Goal: Task Accomplishment & Management: Use online tool/utility

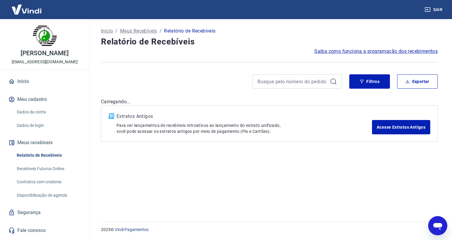
click at [224, 84] on div at bounding box center [221, 81] width 241 height 14
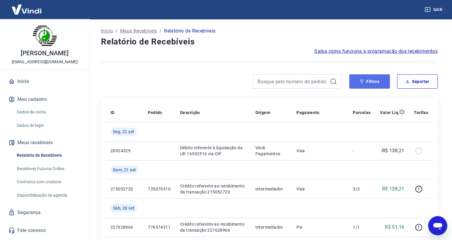
click at [379, 82] on button "Filtros" at bounding box center [370, 81] width 41 height 14
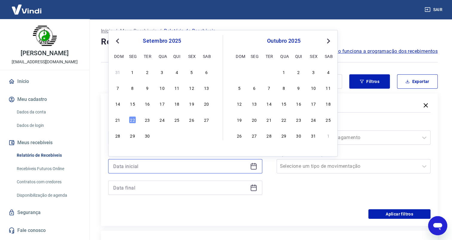
click at [126, 166] on input at bounding box center [180, 166] width 135 height 9
click at [192, 105] on div "19" at bounding box center [191, 103] width 7 height 7
type input "[DATE]"
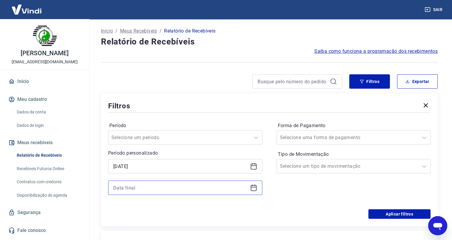
click at [135, 189] on input at bounding box center [180, 188] width 135 height 9
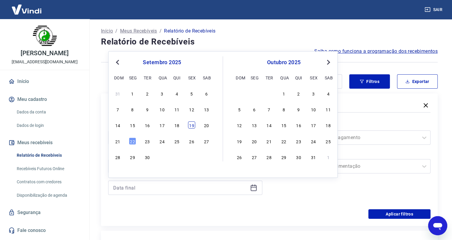
click at [189, 124] on div "19" at bounding box center [191, 125] width 7 height 7
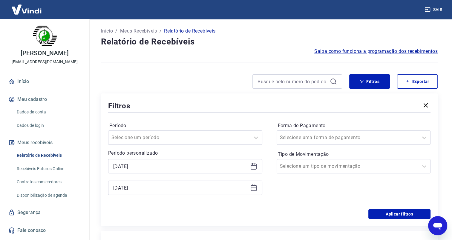
type input "[DATE]"
drag, startPoint x: 392, startPoint y: 214, endPoint x: 321, endPoint y: 158, distance: 90.7
click at [392, 214] on button "Aplicar filtros" at bounding box center [400, 215] width 62 height 10
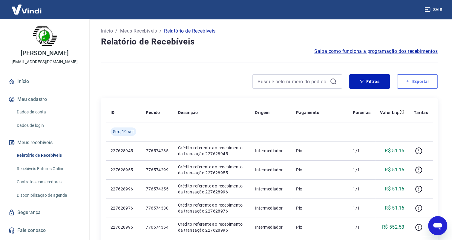
click at [411, 84] on button "Exportar" at bounding box center [417, 81] width 41 height 14
type input "[DATE]"
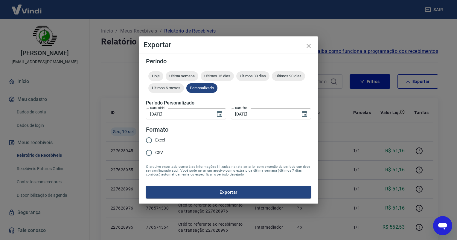
click at [150, 140] on input "Excel" at bounding box center [149, 140] width 13 height 13
radio input "true"
click at [217, 192] on button "Exportar" at bounding box center [228, 192] width 165 height 13
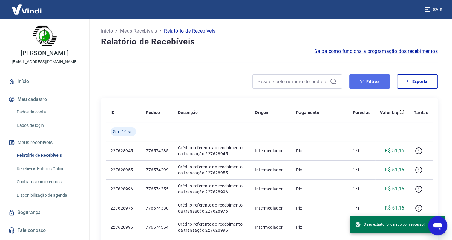
click at [362, 82] on icon "button" at bounding box center [362, 82] width 4 height 4
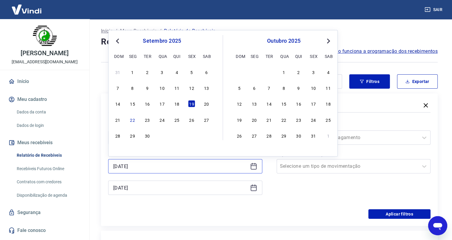
click at [128, 168] on input "[DATE]" at bounding box center [180, 166] width 135 height 9
click at [207, 102] on div "20" at bounding box center [206, 103] width 7 height 7
type input "[DATE]"
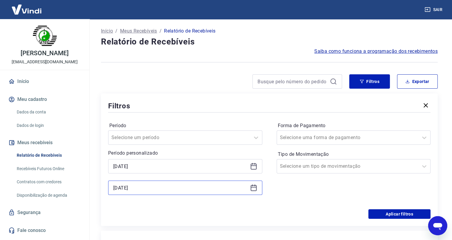
click at [138, 188] on input "[DATE]" at bounding box center [180, 188] width 135 height 9
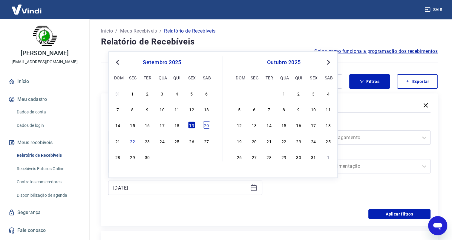
click at [209, 126] on div "20" at bounding box center [206, 125] width 7 height 7
type input "[DATE]"
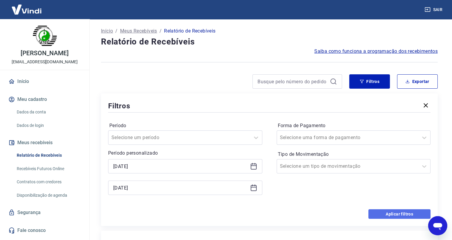
click at [385, 217] on button "Aplicar filtros" at bounding box center [400, 215] width 62 height 10
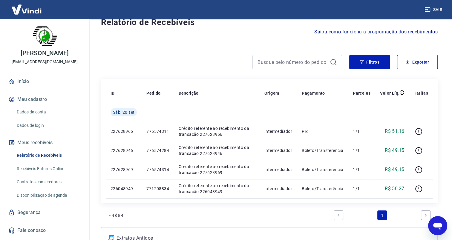
scroll to position [30, 0]
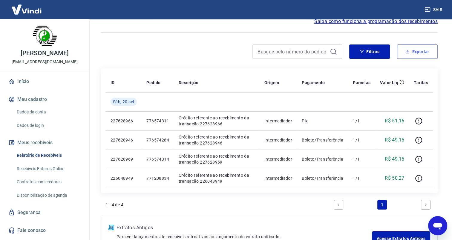
click at [408, 53] on icon "button" at bounding box center [408, 52] width 4 height 4
type input "[DATE]"
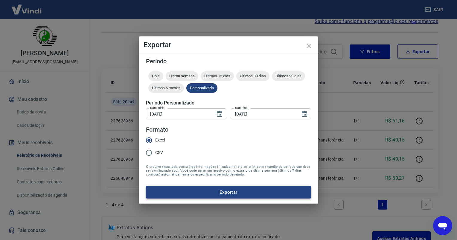
click at [236, 191] on button "Exportar" at bounding box center [228, 192] width 165 height 13
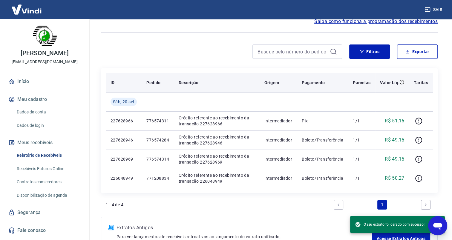
click at [264, 74] on th "Origem" at bounding box center [278, 82] width 37 height 19
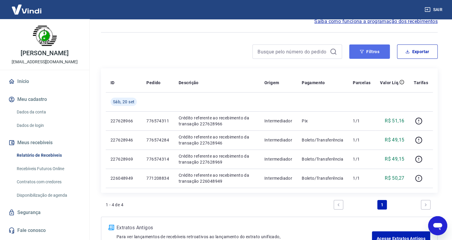
click at [356, 52] on button "Filtros" at bounding box center [370, 52] width 41 height 14
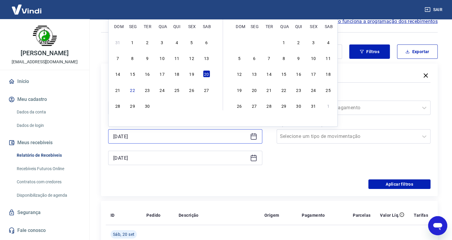
click at [146, 138] on input "[DATE]" at bounding box center [180, 136] width 135 height 9
click at [116, 93] on div "21" at bounding box center [117, 89] width 7 height 7
type input "[DATE]"
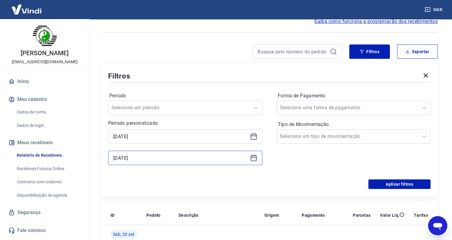
click at [125, 161] on input "[DATE]" at bounding box center [180, 158] width 135 height 9
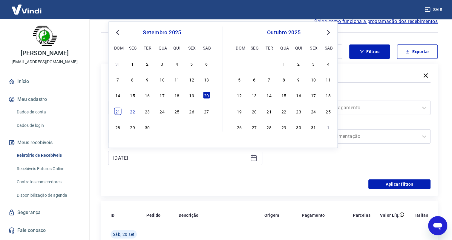
click at [118, 115] on div "21" at bounding box center [117, 111] width 7 height 7
type input "[DATE]"
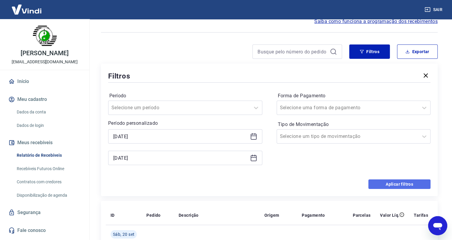
click at [383, 185] on button "Aplicar filtros" at bounding box center [400, 185] width 62 height 10
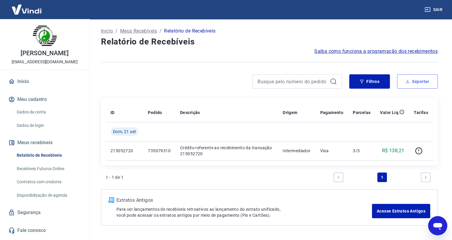
click at [410, 87] on button "Exportar" at bounding box center [417, 81] width 41 height 14
type input "[DATE]"
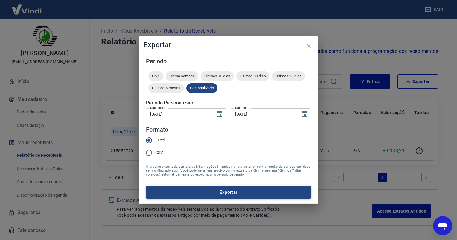
click at [225, 193] on button "Exportar" at bounding box center [228, 192] width 165 height 13
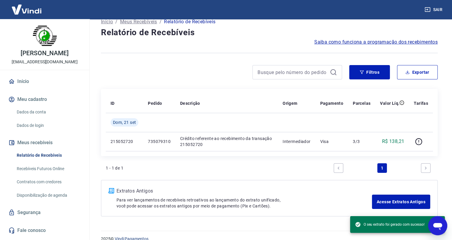
scroll to position [18, 0]
